Goal: Task Accomplishment & Management: Manage account settings

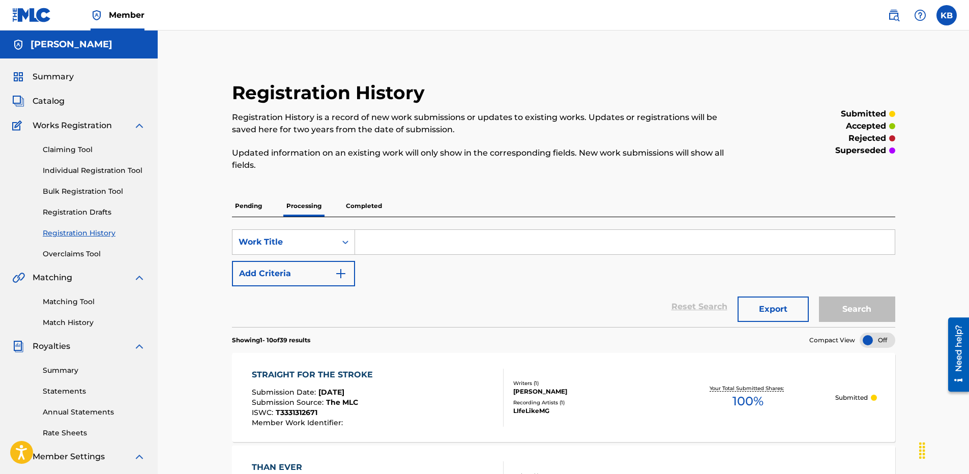
click at [363, 203] on p "Completed" at bounding box center [364, 205] width 42 height 21
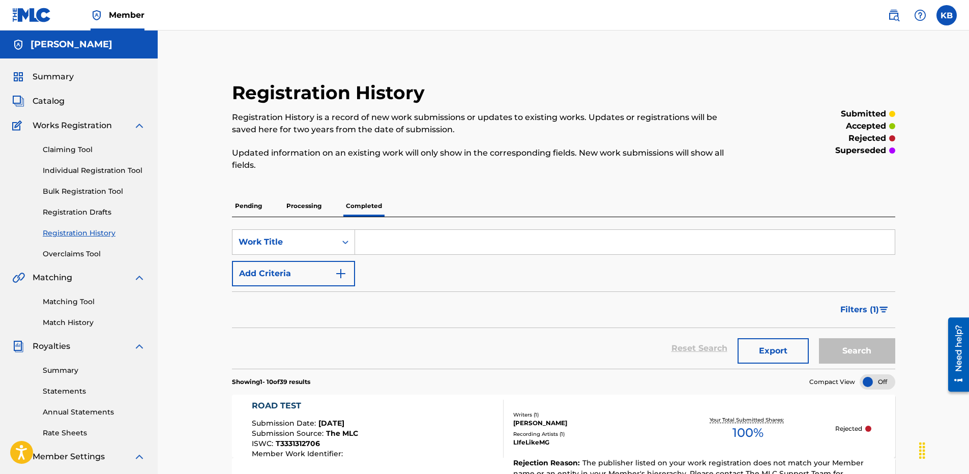
click at [847, 422] on div "ROAD TEST Submission Date : [DATE] Submission Source : The MLC ISWC : T33313127…" at bounding box center [563, 426] width 663 height 63
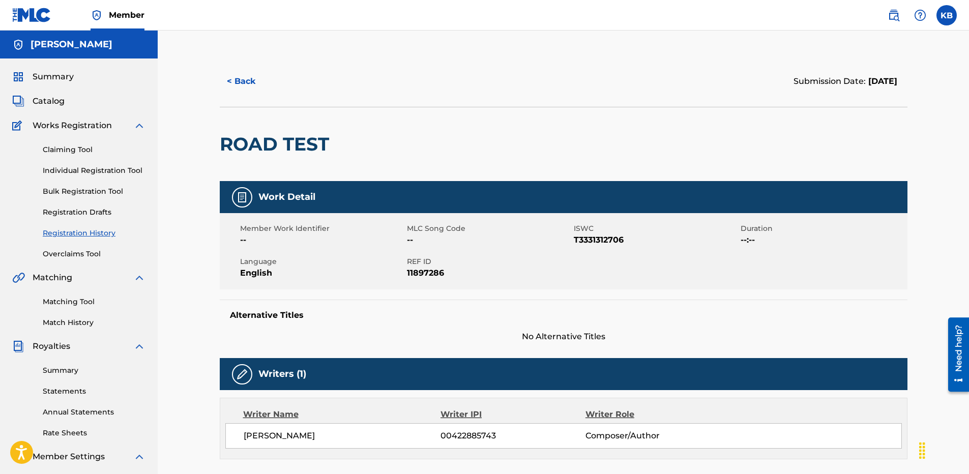
click at [76, 230] on link "Registration History" at bounding box center [94, 233] width 103 height 11
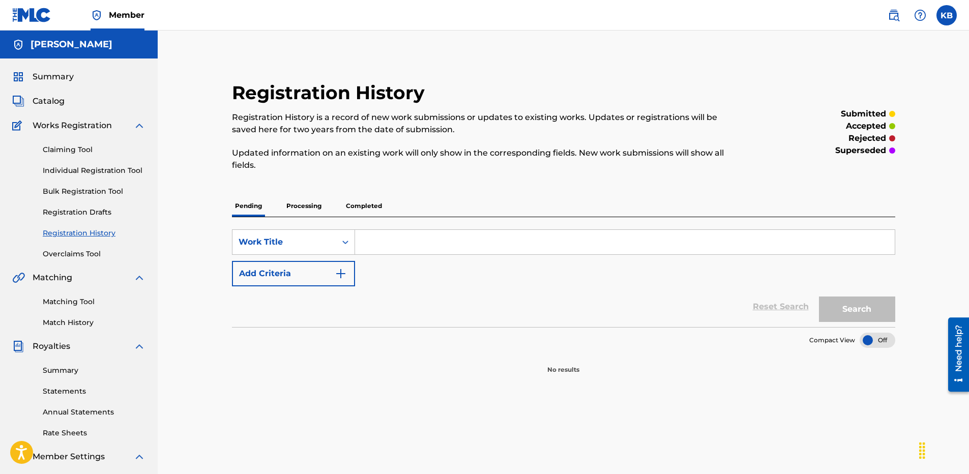
click at [354, 204] on p "Completed" at bounding box center [364, 205] width 42 height 21
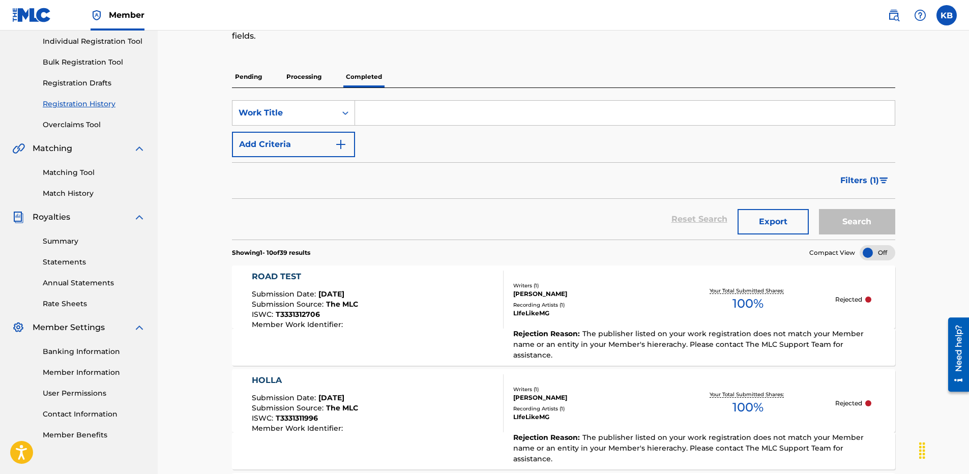
scroll to position [203, 0]
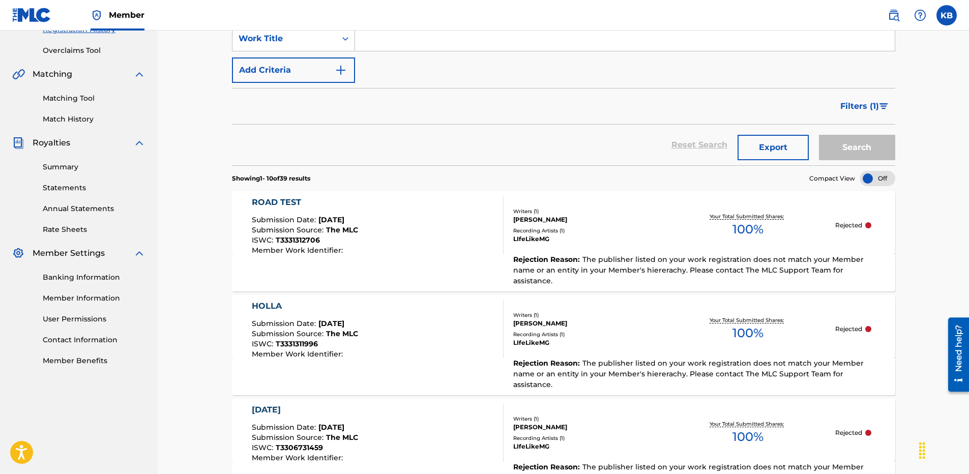
click at [90, 298] on link "Member Information" at bounding box center [94, 298] width 103 height 11
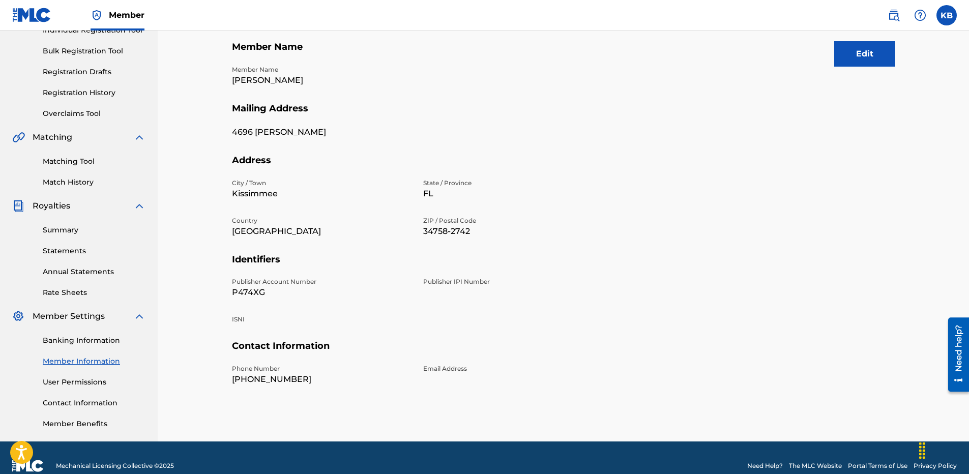
scroll to position [157, 0]
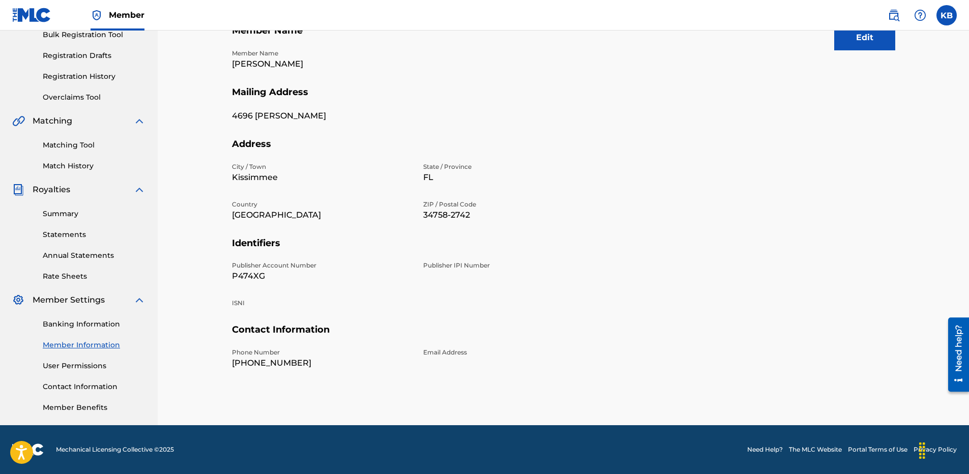
click at [857, 39] on button "Edit" at bounding box center [864, 37] width 61 height 25
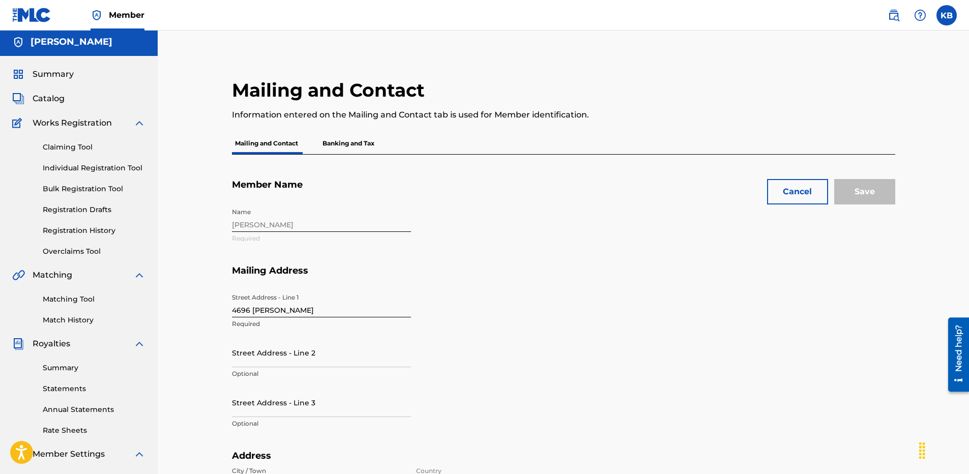
scroll to position [0, 0]
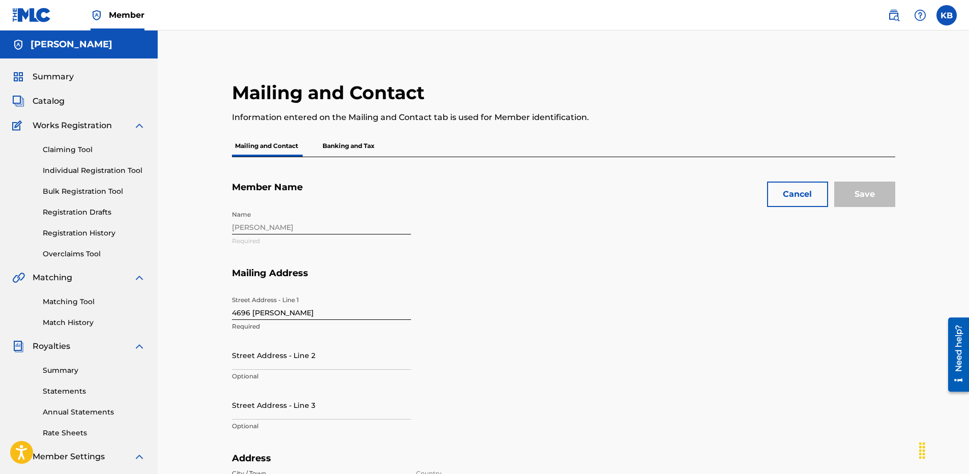
click at [349, 151] on p "Banking and Tax" at bounding box center [348, 145] width 58 height 21
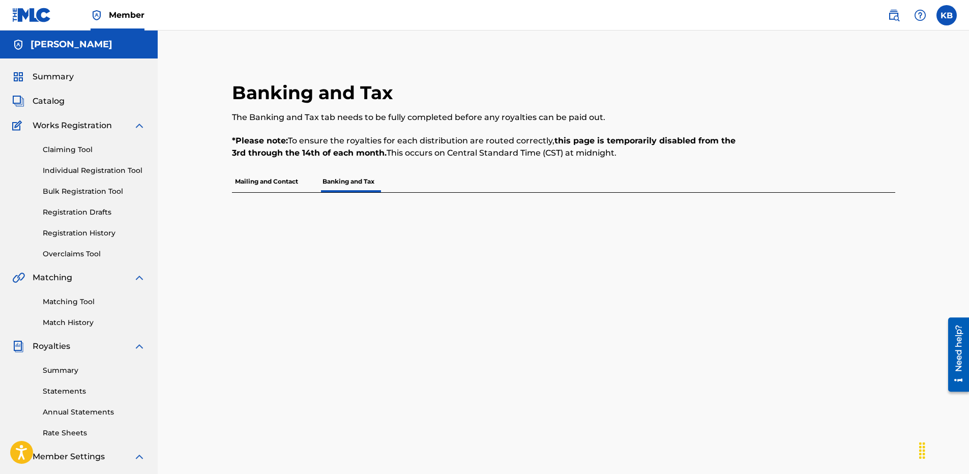
click at [266, 181] on p "Mailing and Contact" at bounding box center [266, 181] width 69 height 21
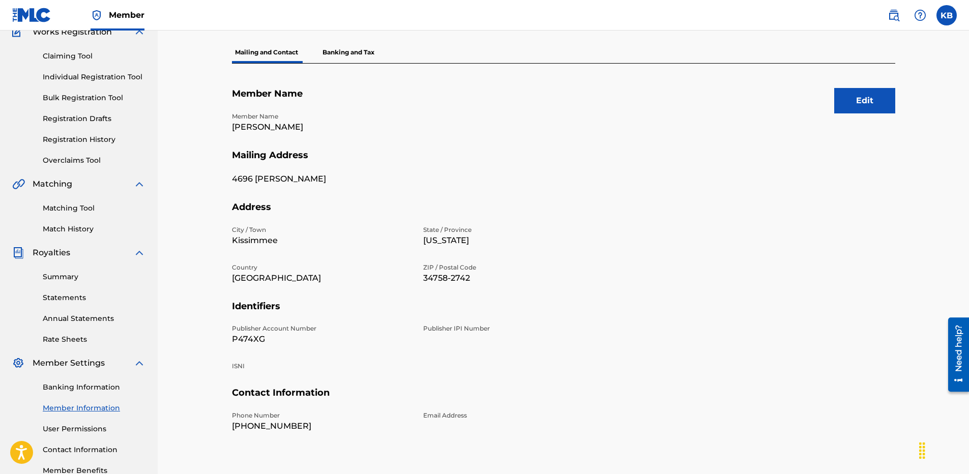
scroll to position [157, 0]
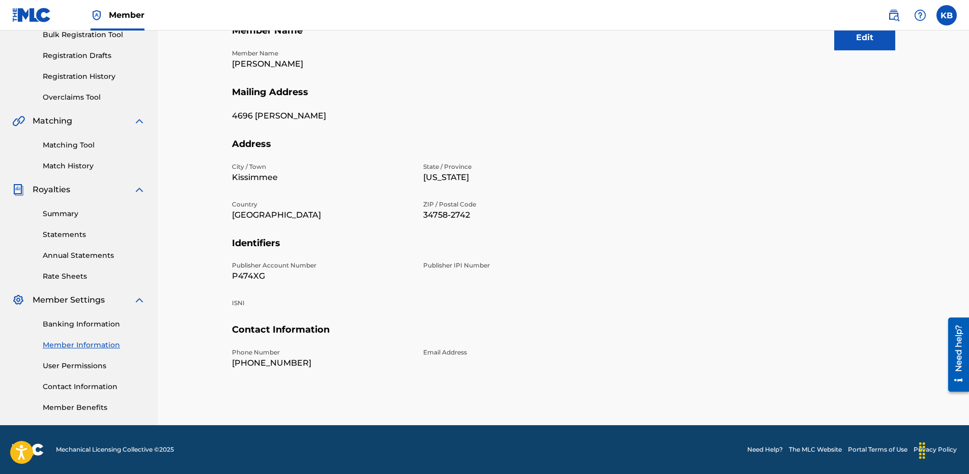
click at [458, 263] on p "Publisher IPI Number" at bounding box center [512, 265] width 179 height 9
click at [456, 264] on p "Publisher IPI Number" at bounding box center [512, 265] width 179 height 9
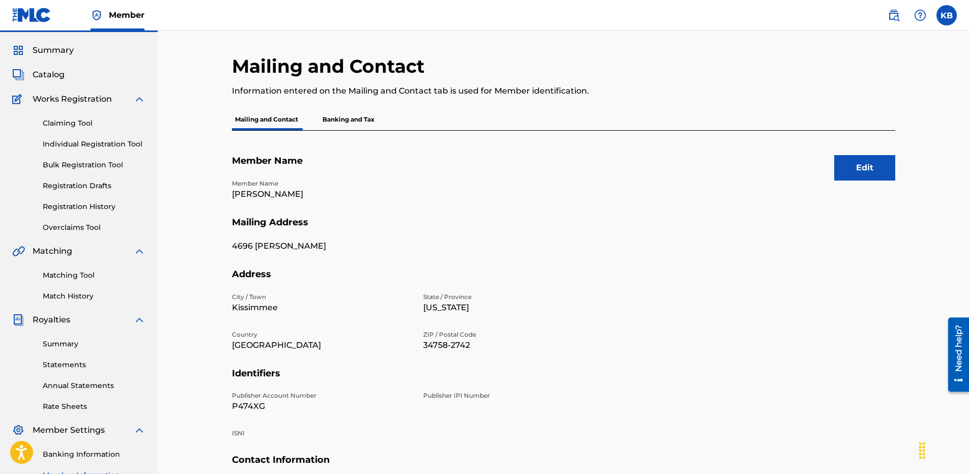
scroll to position [4, 0]
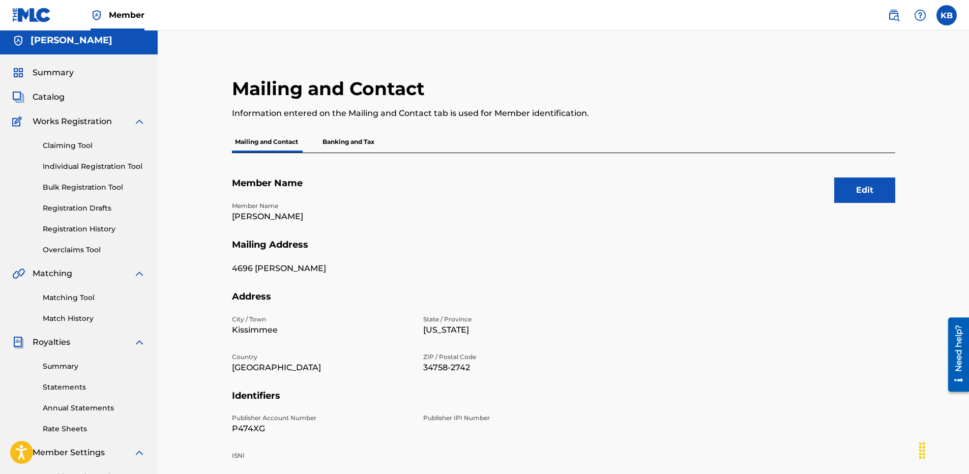
click at [67, 227] on link "Registration History" at bounding box center [94, 229] width 103 height 11
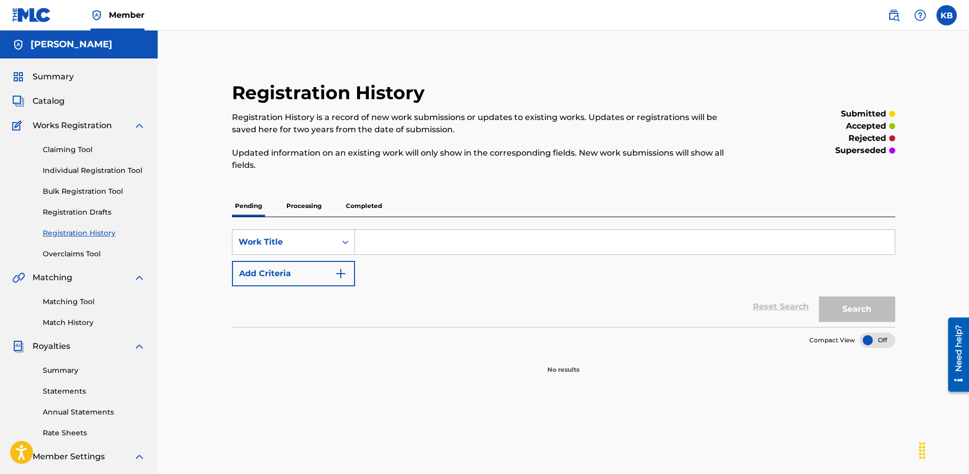
click at [306, 203] on p "Processing" at bounding box center [303, 205] width 41 height 21
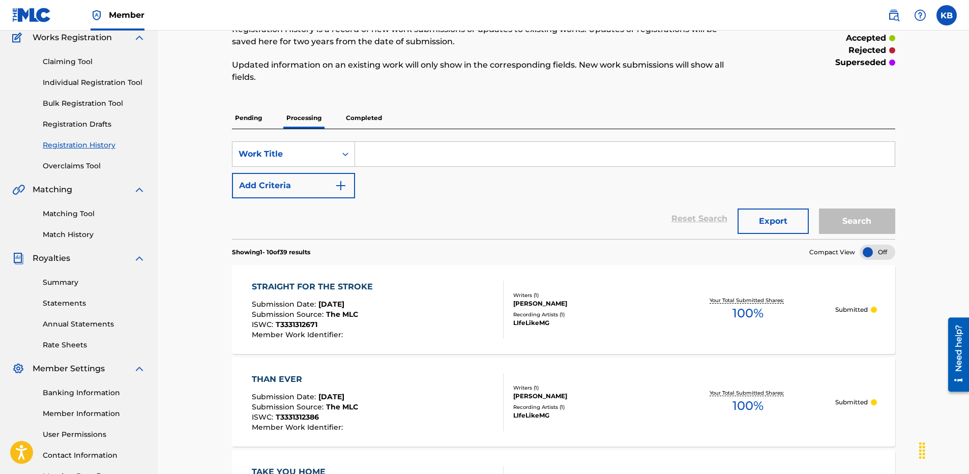
scroll to position [153, 0]
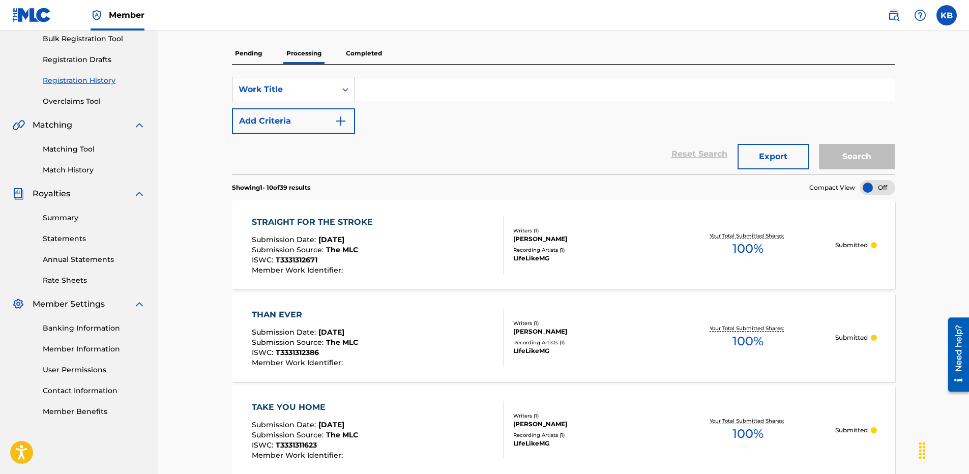
click at [380, 255] on div "STRAIGHT FOR THE STROKE Submission Date : [DATE] Submission Source : The MLC IS…" at bounding box center [378, 245] width 252 height 58
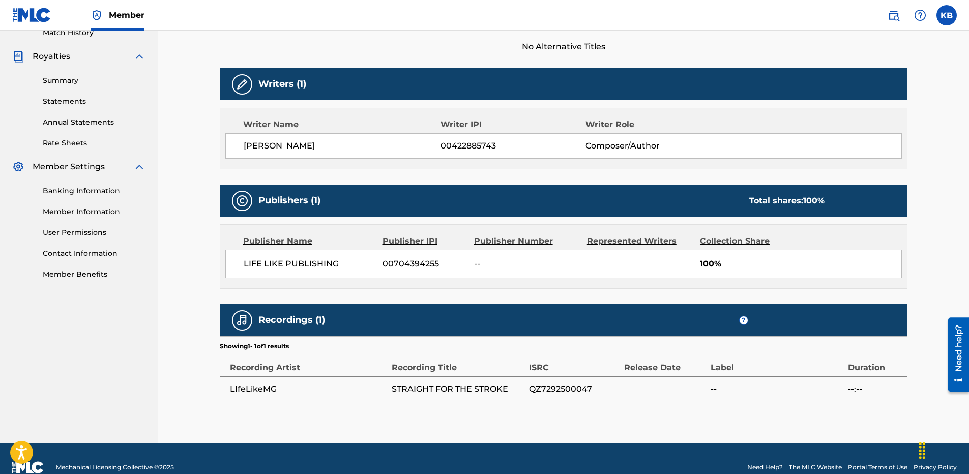
scroll to position [305, 0]
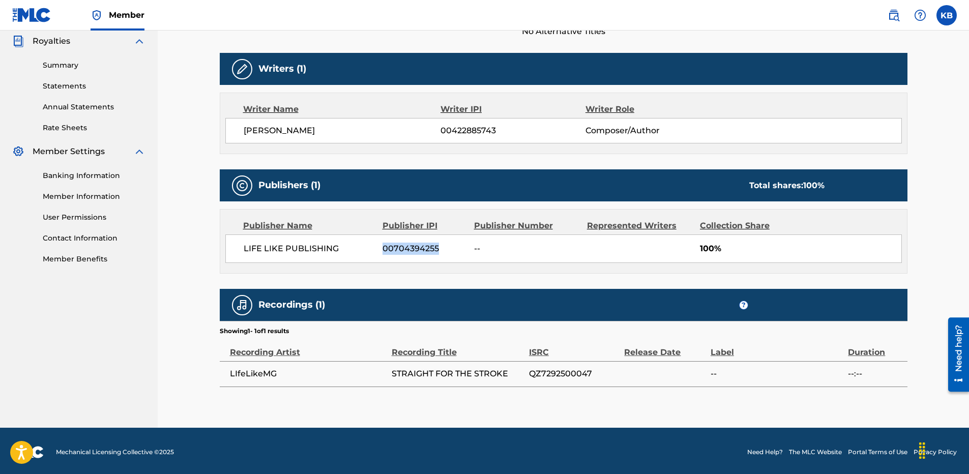
drag, startPoint x: 382, startPoint y: 248, endPoint x: 437, endPoint y: 249, distance: 55.4
click at [437, 249] on div "LIFE LIKE PUBLISHING 00704394255 -- 100%" at bounding box center [563, 248] width 676 height 28
copy span "00704394255"
click at [470, 272] on div "Publisher Name Publisher IPI Publisher Number Represented Writers Collection Sh…" at bounding box center [563, 242] width 687 height 64
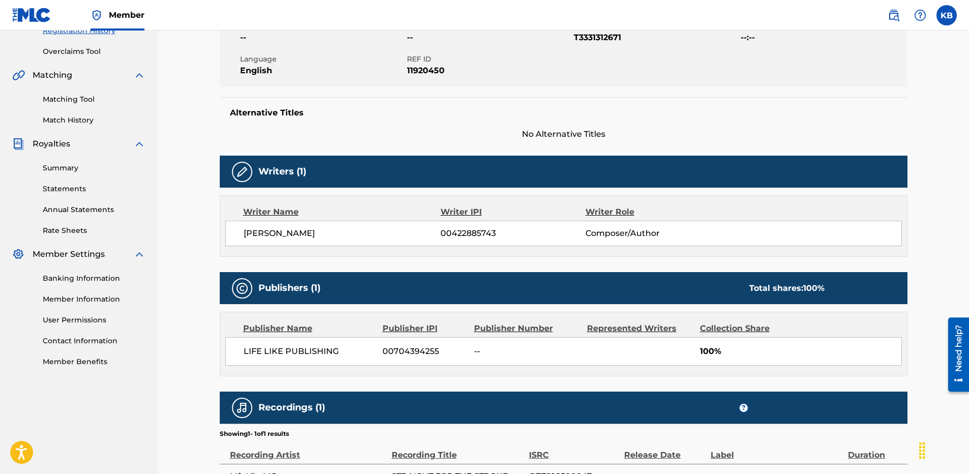
scroll to position [203, 0]
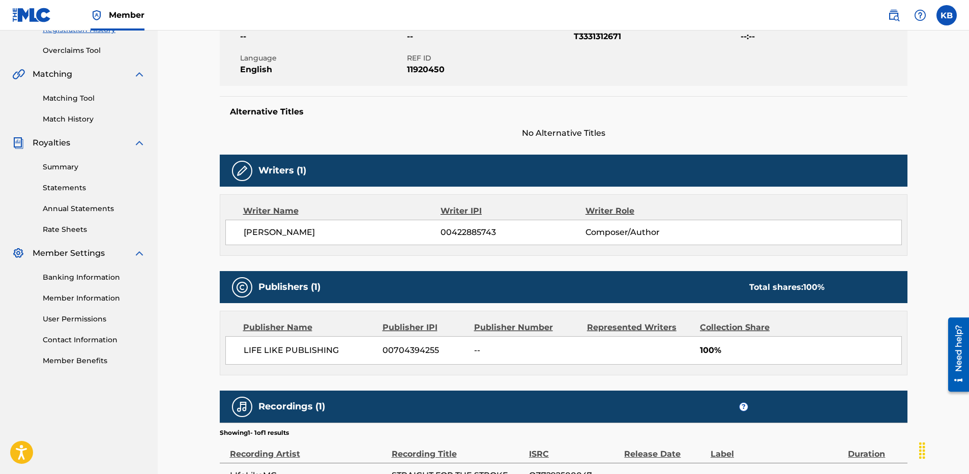
click at [89, 296] on link "Member Information" at bounding box center [94, 298] width 103 height 11
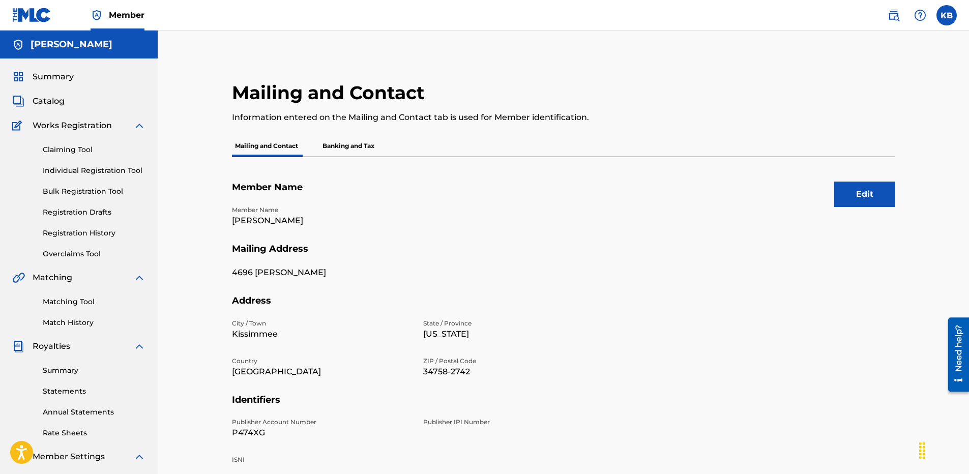
click at [859, 196] on button "Edit" at bounding box center [864, 194] width 61 height 25
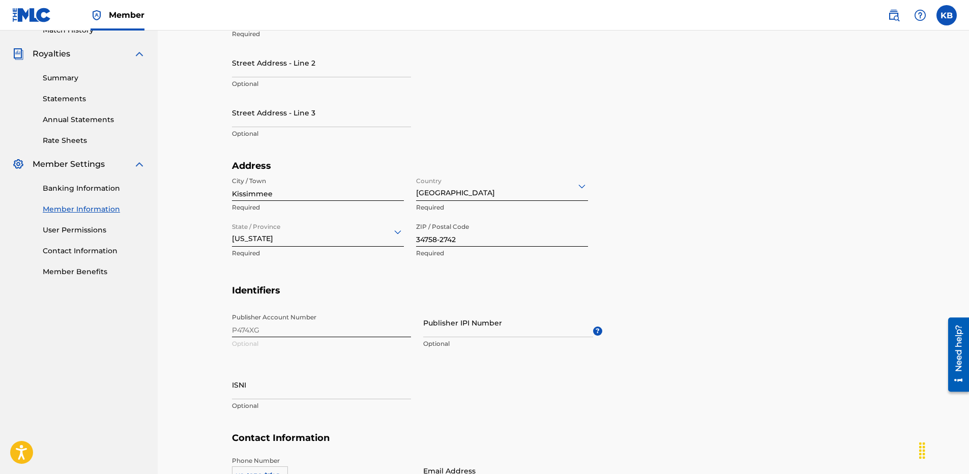
scroll to position [305, 0]
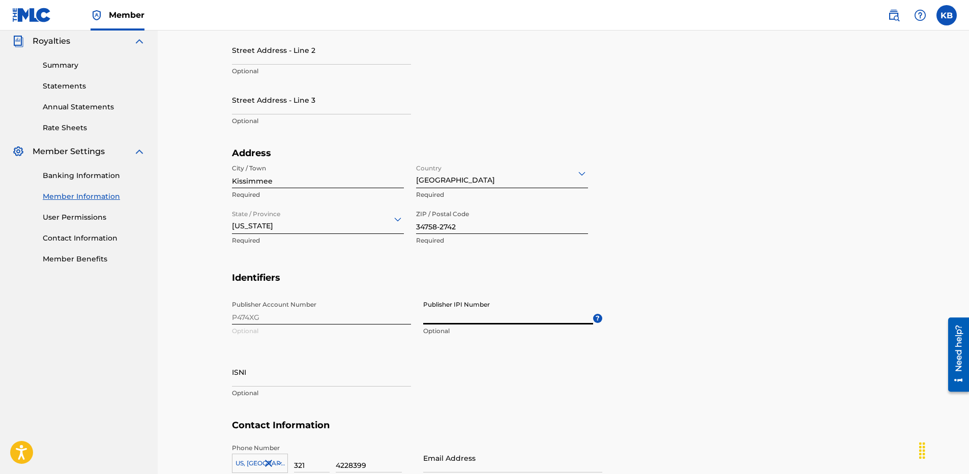
click at [442, 316] on input "Publisher IPI Number" at bounding box center [508, 309] width 170 height 29
paste input "00704394255"
type input "00704394255"
click at [260, 317] on div "Publisher Account Number P474XG Optional Publisher IPI Number 00704394255 Optio…" at bounding box center [417, 357] width 370 height 124
click at [254, 317] on div "Publisher Account Number P474XG Optional Publisher IPI Number 00704394255 Optio…" at bounding box center [417, 357] width 370 height 124
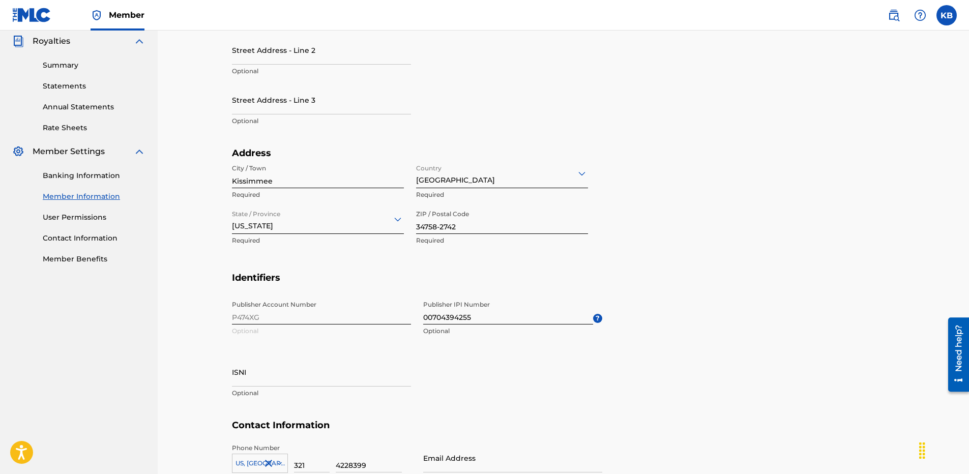
click at [254, 317] on div "Publisher Account Number P474XG Optional Publisher IPI Number 00704394255 Optio…" at bounding box center [417, 357] width 370 height 124
click at [502, 362] on div "Publisher Account Number P474XG Optional Publisher IPI Number 00704394255 Optio…" at bounding box center [417, 357] width 370 height 124
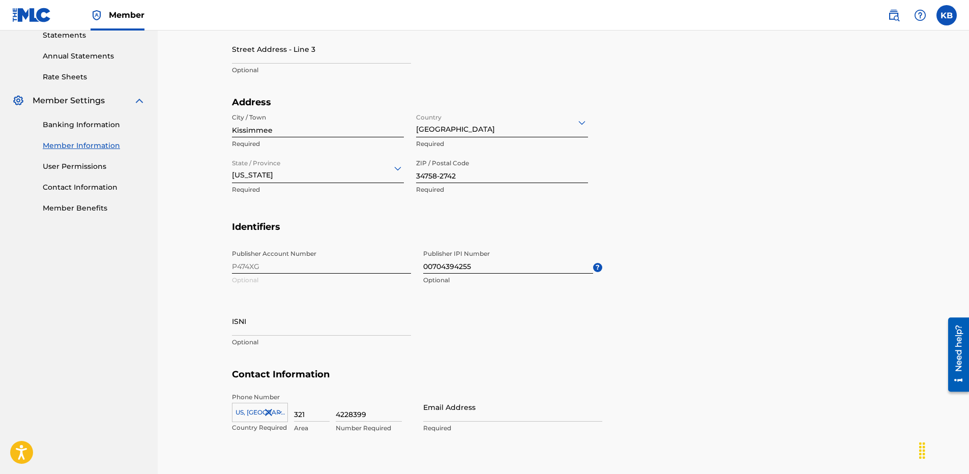
scroll to position [410, 0]
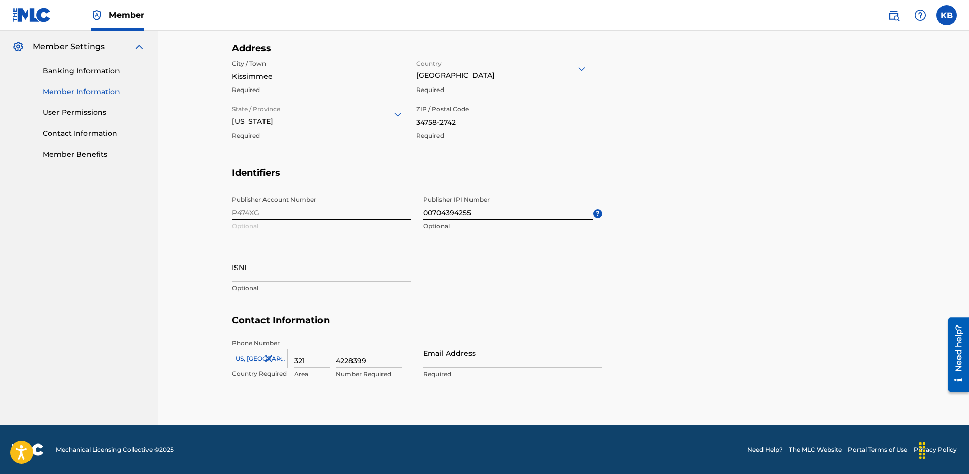
click at [445, 360] on input "Email Address" at bounding box center [512, 353] width 179 height 29
click at [646, 352] on section "Contact Information Phone Number [GEOGRAPHIC_DATA] +1 Country Required 321 Area…" at bounding box center [563, 358] width 663 height 86
click at [439, 362] on input "Email Address" at bounding box center [512, 353] width 179 height 29
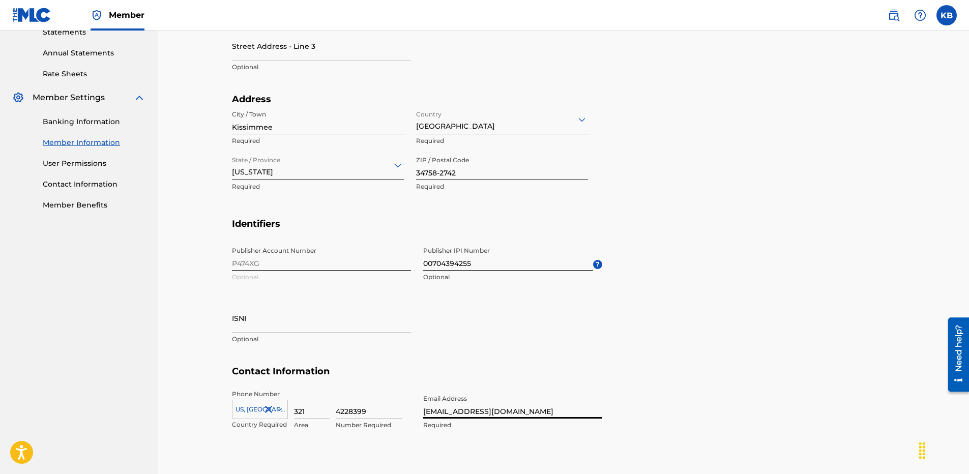
drag, startPoint x: 516, startPoint y: 412, endPoint x: 420, endPoint y: 404, distance: 96.5
click at [420, 404] on div "Phone Number [GEOGRAPHIC_DATA], [GEOGRAPHIC_DATA] +1 Country Required 321 Area …" at bounding box center [417, 421] width 370 height 62
type input "[EMAIL_ADDRESS][DOMAIN_NAME]"
type input "[GEOGRAPHIC_DATA]"
type input "[US_STATE]"
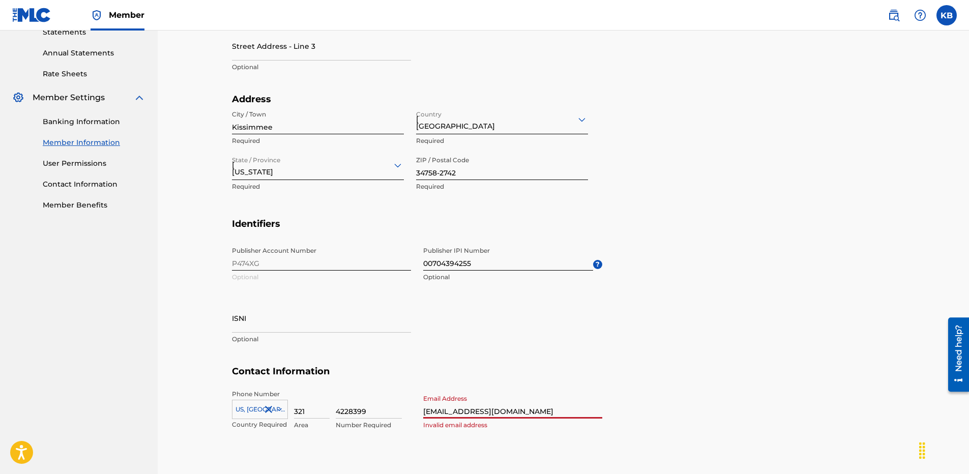
type input "1"
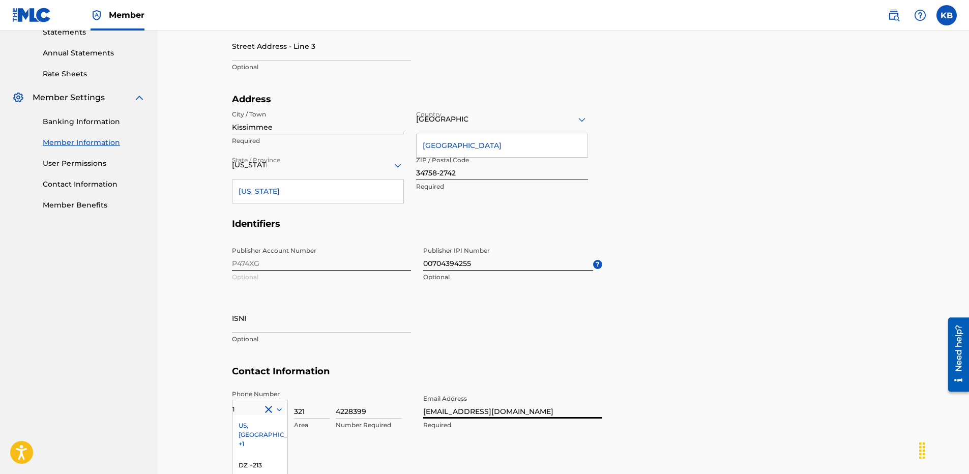
scroll to position [453, 0]
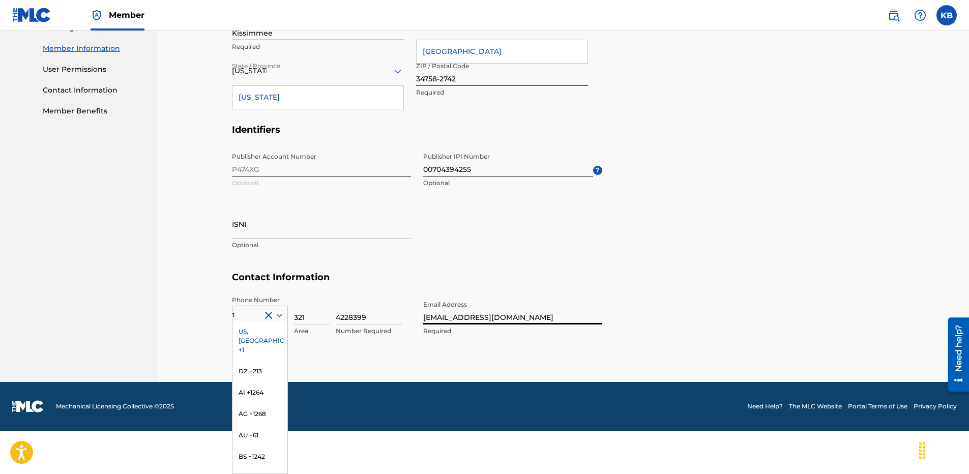
click at [538, 315] on input "[EMAIL_ADDRESS][DOMAIN_NAME]" at bounding box center [512, 309] width 179 height 29
drag, startPoint x: 522, startPoint y: 316, endPoint x: 409, endPoint y: 317, distance: 112.4
click at [409, 317] on div "Phone Number 1 [GEOGRAPHIC_DATA], [GEOGRAPHIC_DATA] +1 DZ +213 AI +1264 AG +126…" at bounding box center [417, 326] width 370 height 62
type input "[EMAIL_ADDRESS][DOMAIN_NAME]"
click at [642, 310] on section "Contact Information Phone Number 1 [GEOGRAPHIC_DATA], [GEOGRAPHIC_DATA] +1 DZ +…" at bounding box center [563, 315] width 663 height 86
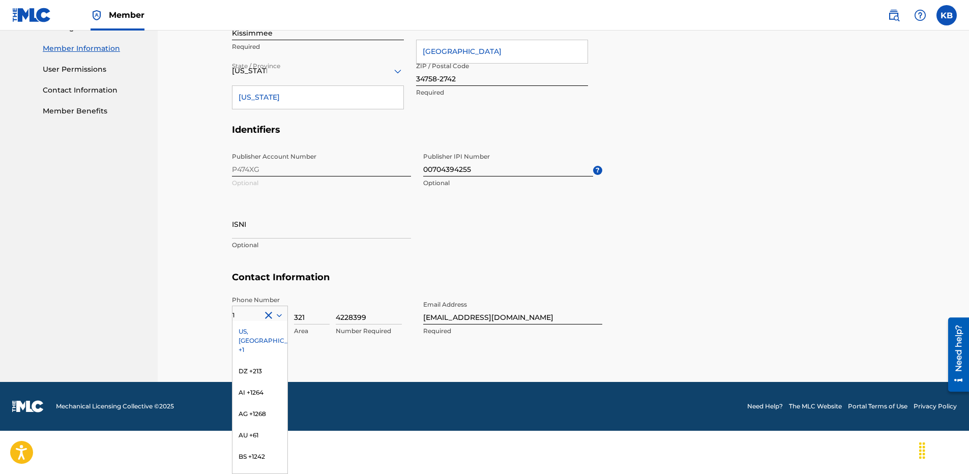
click at [659, 280] on h5 "Contact Information" at bounding box center [563, 284] width 663 height 24
click at [712, 280] on h5 "Contact Information" at bounding box center [563, 284] width 663 height 24
click at [558, 257] on div "Publisher Account Number P474XG Optional Publisher IPI Number 00704394255 Optio…" at bounding box center [417, 209] width 370 height 124
click at [242, 332] on div "US, [GEOGRAPHIC_DATA] +1" at bounding box center [259, 341] width 55 height 40
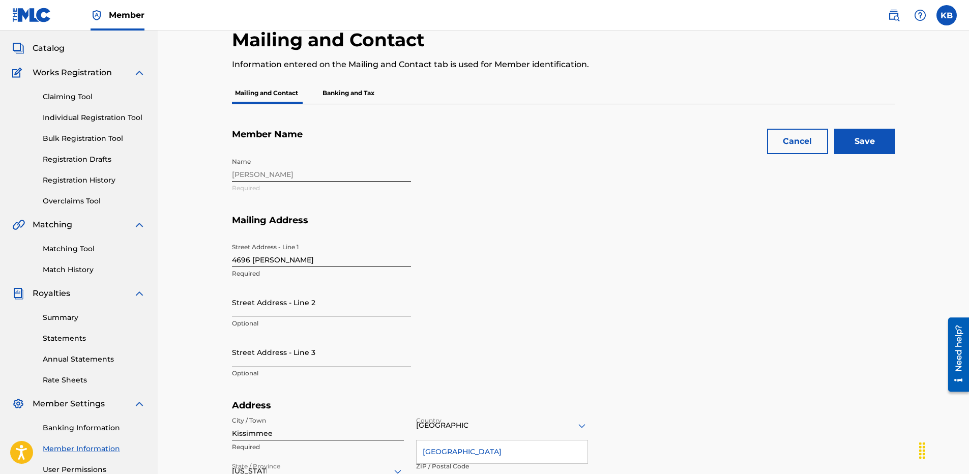
scroll to position [0, 0]
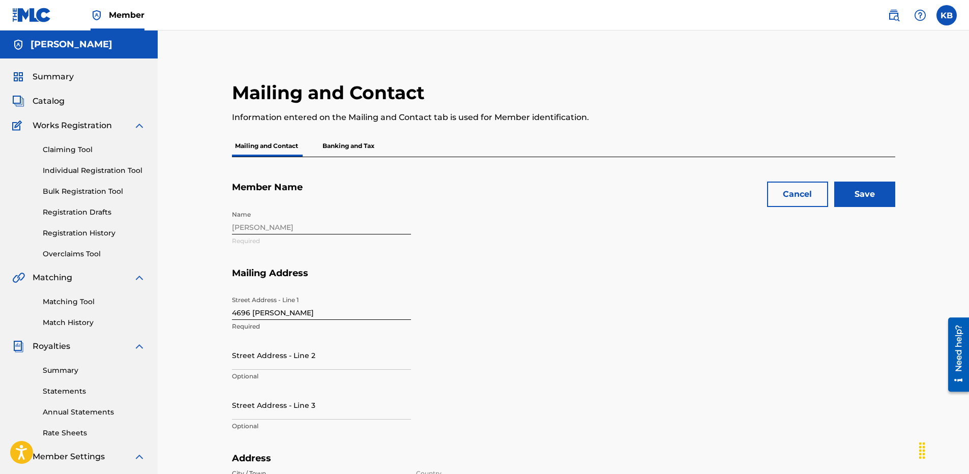
click at [870, 195] on input "Save" at bounding box center [864, 194] width 61 height 25
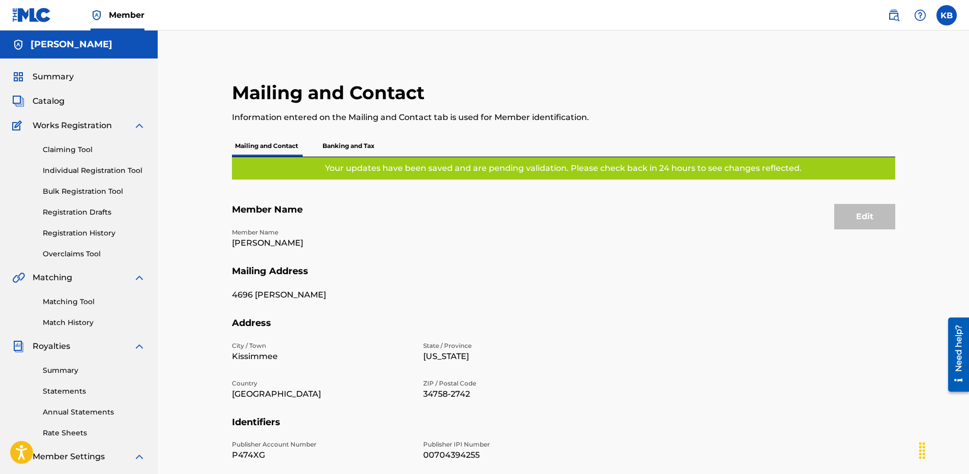
click at [52, 79] on span "Summary" at bounding box center [53, 77] width 41 height 12
